Goal: Task Accomplishment & Management: Use online tool/utility

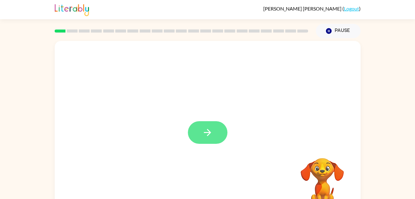
click at [203, 125] on button "button" at bounding box center [208, 132] width 40 height 23
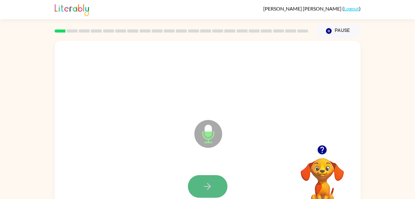
click at [209, 188] on icon "button" at bounding box center [207, 186] width 7 height 7
click at [210, 186] on icon "button" at bounding box center [207, 186] width 7 height 7
click at [209, 186] on icon "button" at bounding box center [207, 186] width 7 height 7
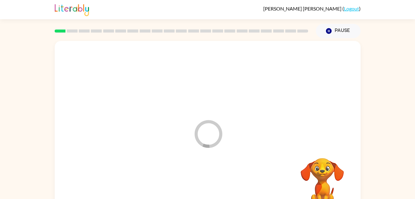
click at [209, 186] on div at bounding box center [208, 186] width 294 height 51
click at [209, 186] on div "Your browser must support playing .mp4 files to use Literably. Please try using…" at bounding box center [208, 129] width 306 height 177
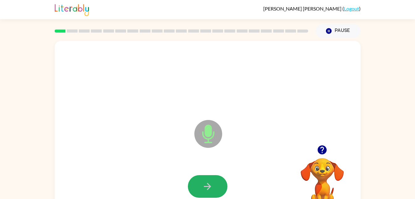
click at [209, 186] on icon "button" at bounding box center [207, 186] width 7 height 7
click at [208, 189] on icon "button" at bounding box center [207, 186] width 11 height 11
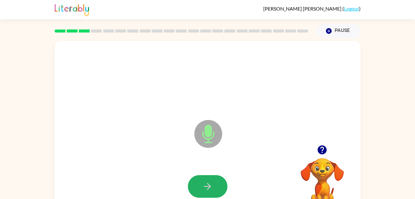
click at [208, 189] on icon "button" at bounding box center [207, 186] width 11 height 11
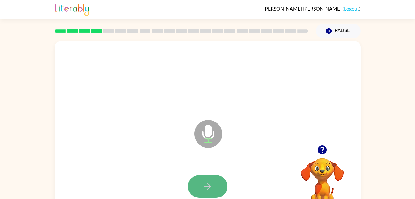
click at [204, 186] on icon "button" at bounding box center [207, 186] width 7 height 7
click at [201, 187] on button "button" at bounding box center [208, 186] width 40 height 23
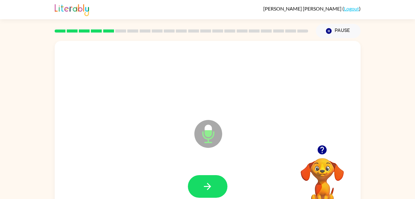
click at [201, 187] on button "button" at bounding box center [208, 186] width 40 height 23
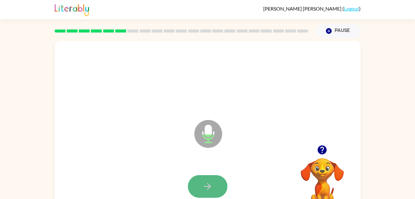
click at [198, 187] on button "button" at bounding box center [208, 186] width 40 height 23
click at [210, 183] on icon "button" at bounding box center [207, 186] width 11 height 11
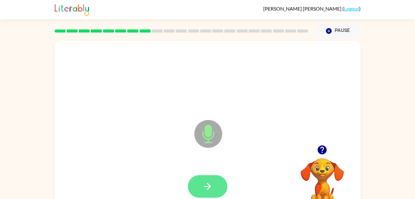
click at [221, 184] on button "button" at bounding box center [208, 186] width 40 height 23
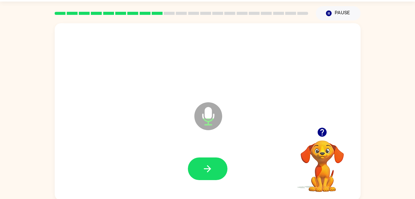
scroll to position [19, 0]
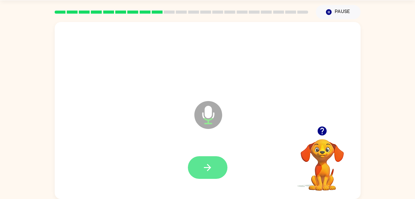
click at [206, 169] on icon "button" at bounding box center [207, 167] width 11 height 11
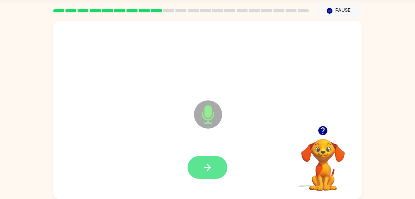
click at [211, 171] on icon "button" at bounding box center [207, 167] width 11 height 11
click at [204, 171] on icon "button" at bounding box center [207, 167] width 11 height 11
click at [212, 160] on button "button" at bounding box center [208, 167] width 40 height 23
click at [203, 170] on icon "button" at bounding box center [207, 167] width 11 height 11
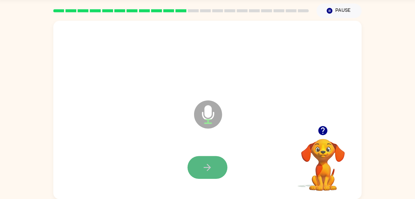
click at [210, 162] on icon "button" at bounding box center [207, 167] width 11 height 11
click at [202, 170] on button "button" at bounding box center [208, 167] width 40 height 23
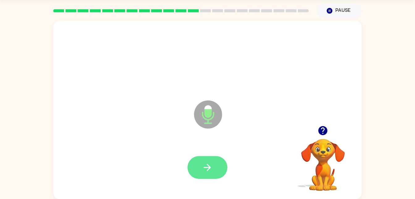
click at [209, 163] on icon "button" at bounding box center [207, 167] width 11 height 11
click at [204, 166] on icon "button" at bounding box center [207, 167] width 11 height 11
click at [216, 163] on button "button" at bounding box center [208, 167] width 40 height 23
click at [198, 177] on button "button" at bounding box center [208, 167] width 40 height 23
click at [212, 170] on icon "button" at bounding box center [207, 167] width 11 height 11
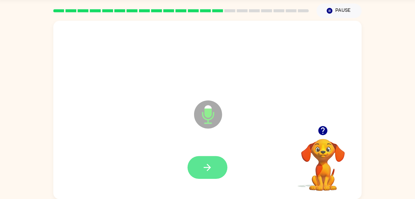
click at [209, 170] on icon "button" at bounding box center [207, 167] width 11 height 11
click at [210, 163] on icon "button" at bounding box center [207, 167] width 11 height 11
click at [215, 171] on button "button" at bounding box center [208, 167] width 40 height 23
click at [206, 165] on icon "button" at bounding box center [207, 167] width 11 height 11
click at [213, 162] on icon "button" at bounding box center [207, 167] width 11 height 11
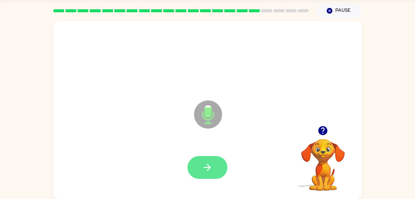
click at [210, 173] on button "button" at bounding box center [208, 167] width 40 height 23
click at [213, 163] on icon "button" at bounding box center [207, 167] width 11 height 11
click at [218, 167] on button "button" at bounding box center [208, 167] width 40 height 23
click at [215, 164] on button "button" at bounding box center [208, 167] width 40 height 23
click at [206, 165] on icon "button" at bounding box center [207, 167] width 11 height 11
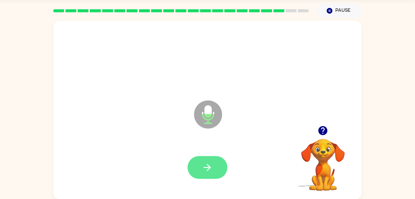
click at [198, 164] on button "button" at bounding box center [208, 167] width 40 height 23
click at [209, 169] on icon "button" at bounding box center [207, 167] width 11 height 11
click at [205, 164] on icon "button" at bounding box center [207, 167] width 11 height 11
click at [214, 167] on button "button" at bounding box center [208, 167] width 40 height 23
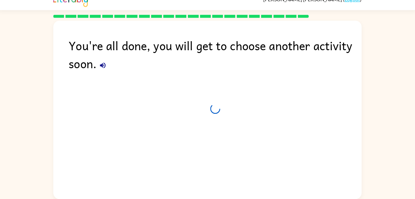
scroll to position [8, 0]
